Goal: Task Accomplishment & Management: Complete application form

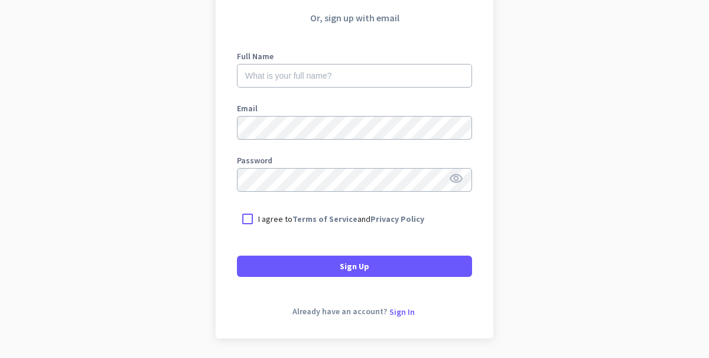
scroll to position [172, 0]
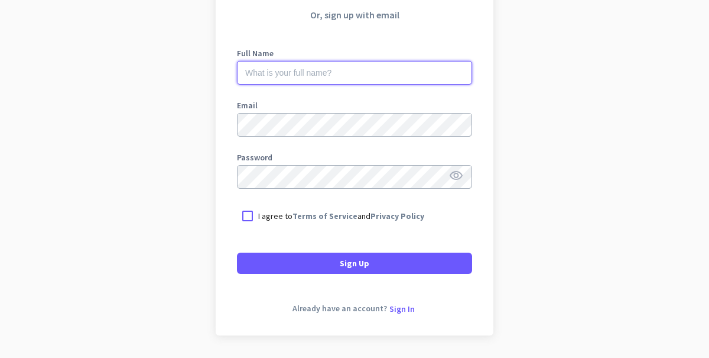
click at [319, 72] on input "text" at bounding box center [354, 73] width 235 height 24
type input "omunique [PERSON_NAME]"
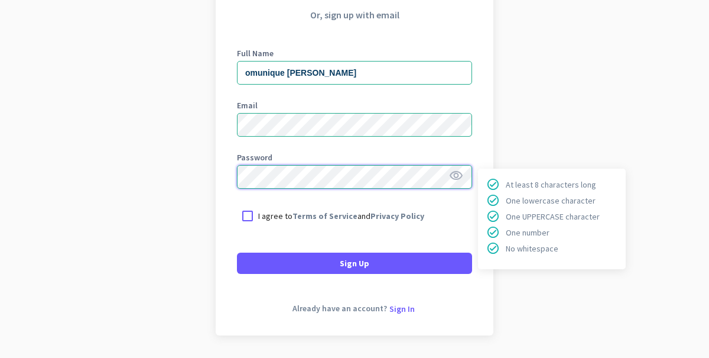
click at [237, 252] on button "Sign Up" at bounding box center [354, 262] width 235 height 21
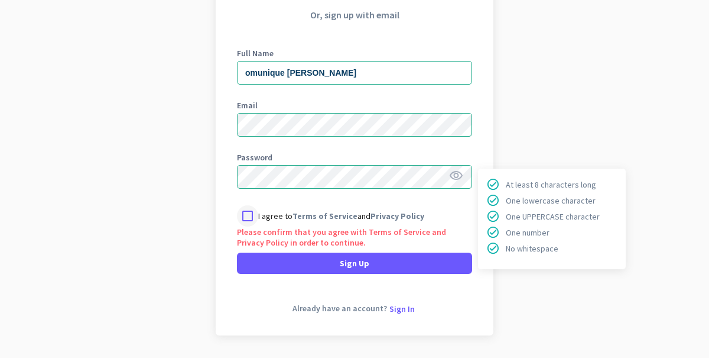
click at [252, 211] on div at bounding box center [247, 215] width 21 height 21
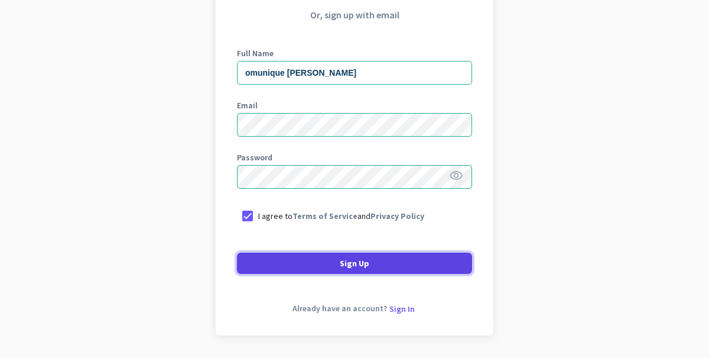
click at [311, 262] on span at bounding box center [354, 263] width 235 height 28
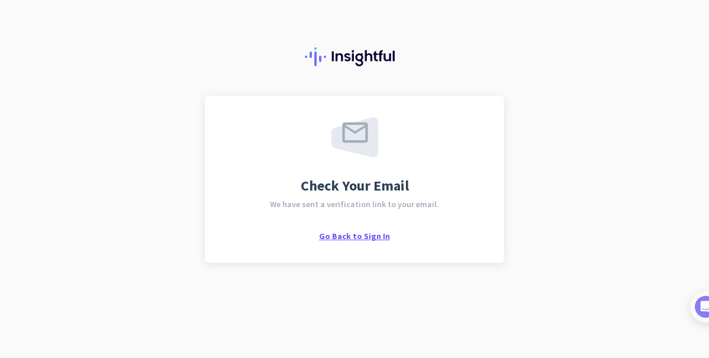
click at [355, 233] on span "Go Back to Sign In" at bounding box center [354, 236] width 71 height 11
